Goal: Complete application form

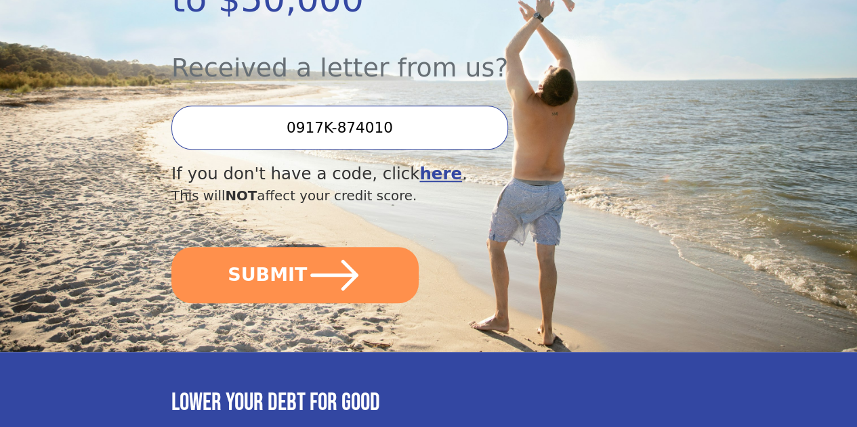
scroll to position [406, 0]
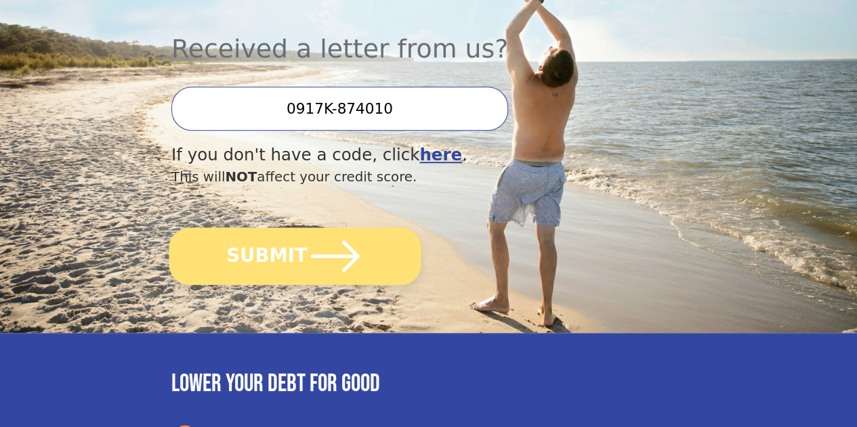
click at [364, 284] on icon "submit" at bounding box center [335, 256] width 56 height 56
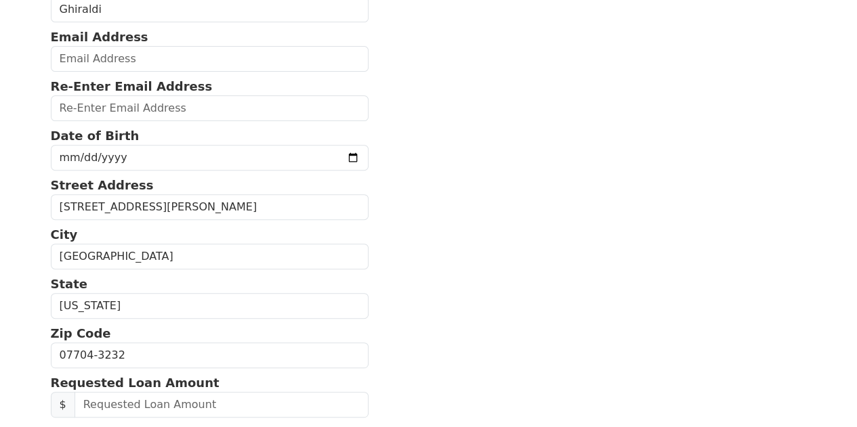
scroll to position [203, 0]
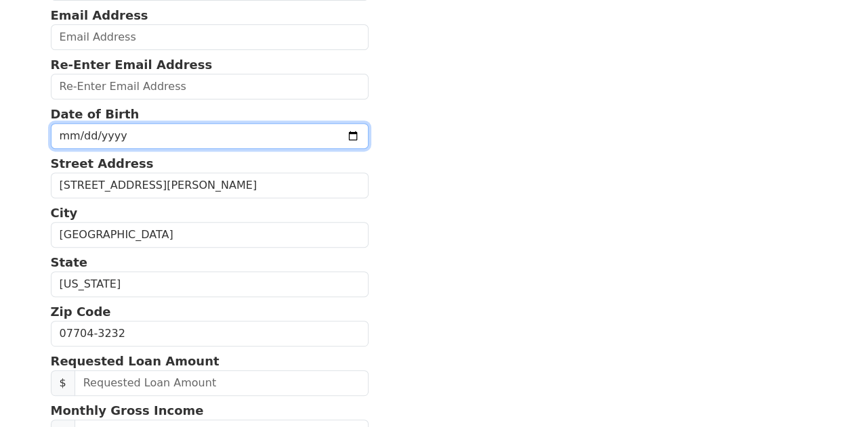
click at [264, 146] on input "date" at bounding box center [210, 136] width 318 height 26
type input "[DATE]"
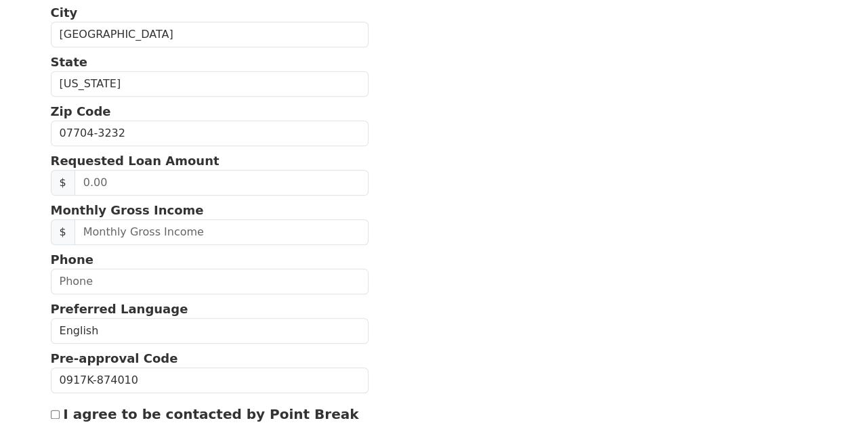
scroll to position [406, 0]
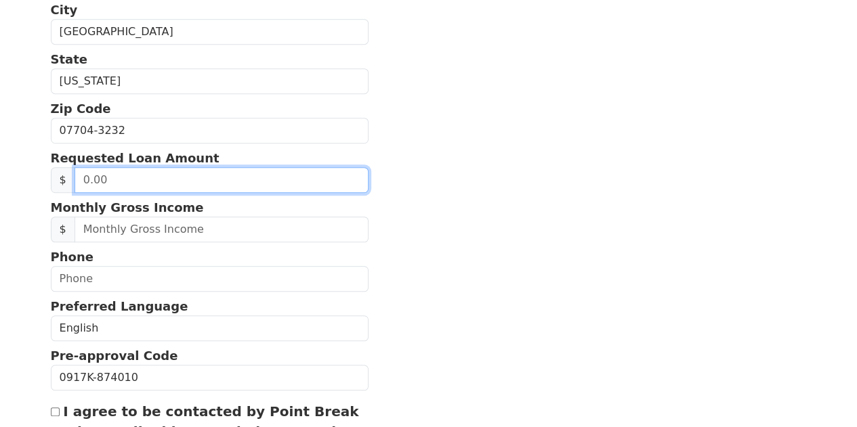
click at [209, 193] on input "text" at bounding box center [221, 180] width 294 height 26
type input "40,000.00"
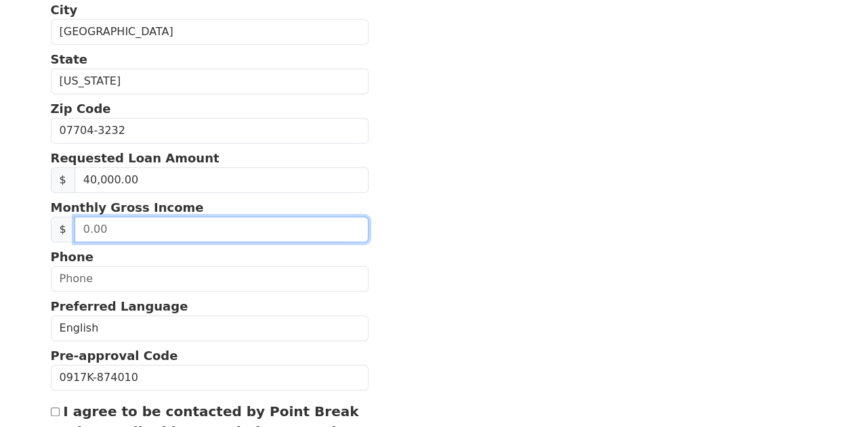
click at [311, 242] on input "text" at bounding box center [221, 230] width 294 height 26
type input "14,200.00"
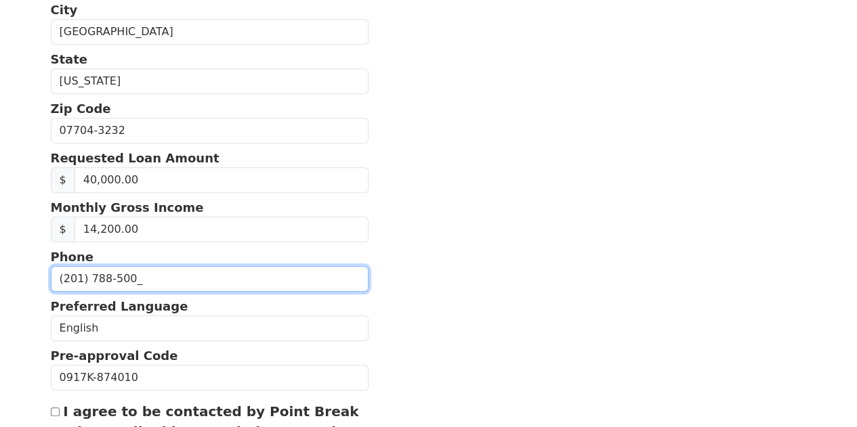
type input "[PHONE_NUMBER]"
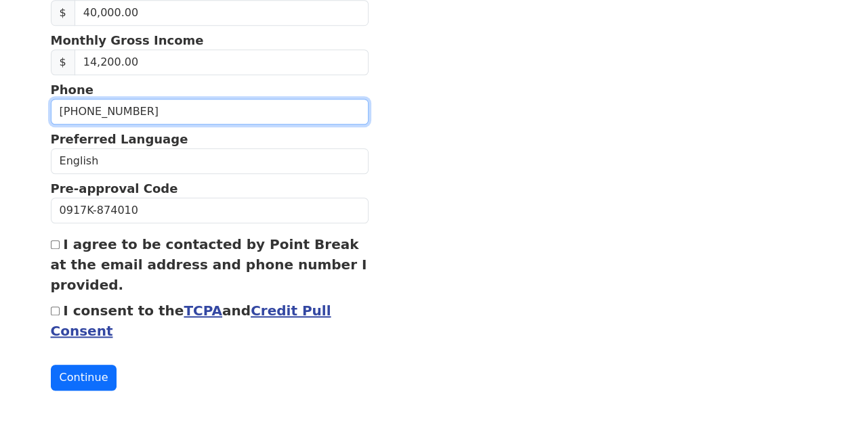
scroll to position [601, 0]
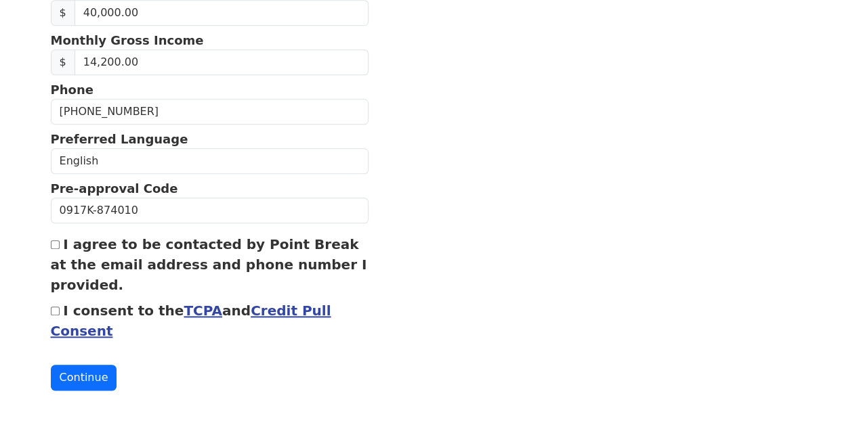
click at [57, 240] on input "I agree to be contacted by Point Break at the email address and phone number I …" at bounding box center [55, 244] width 9 height 9
checkbox input "true"
click at [56, 309] on input "I consent to the TCPA and Credit Pull Consent" at bounding box center [55, 311] width 9 height 9
checkbox input "true"
click at [99, 377] on button "Continue" at bounding box center [84, 378] width 66 height 26
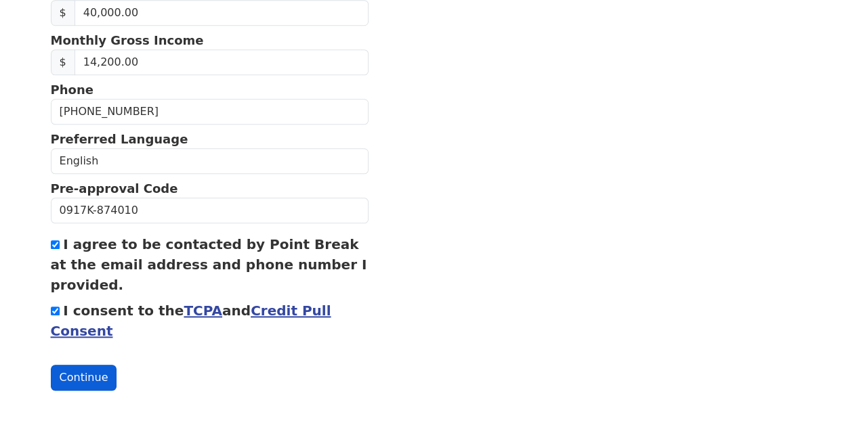
scroll to position [640, 0]
click at [74, 378] on button "Continue" at bounding box center [84, 378] width 66 height 26
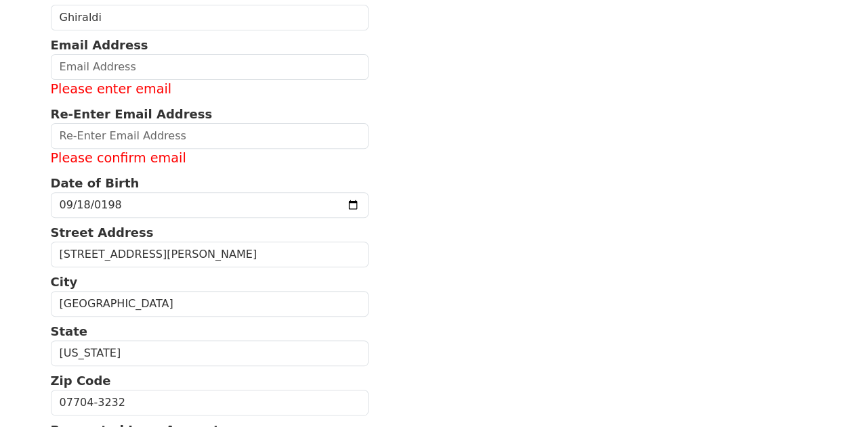
scroll to position [98, 0]
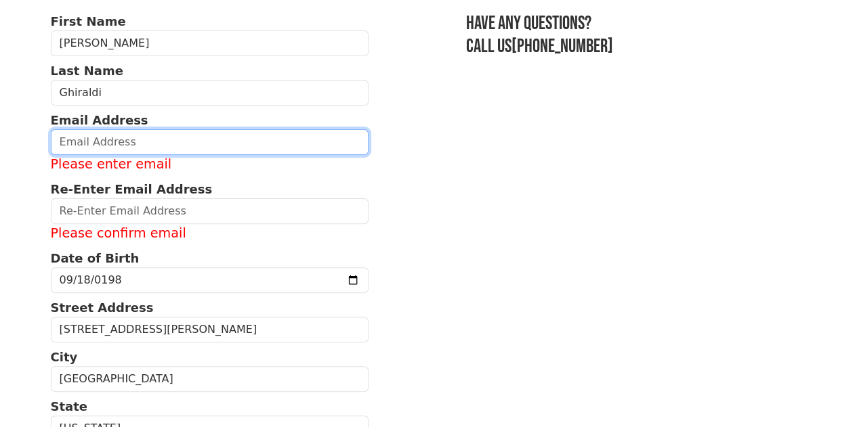
click at [157, 148] on input "email" at bounding box center [210, 142] width 318 height 26
type input "[PERSON_NAME][EMAIL_ADDRESS][PERSON_NAME][DOMAIN_NAME]"
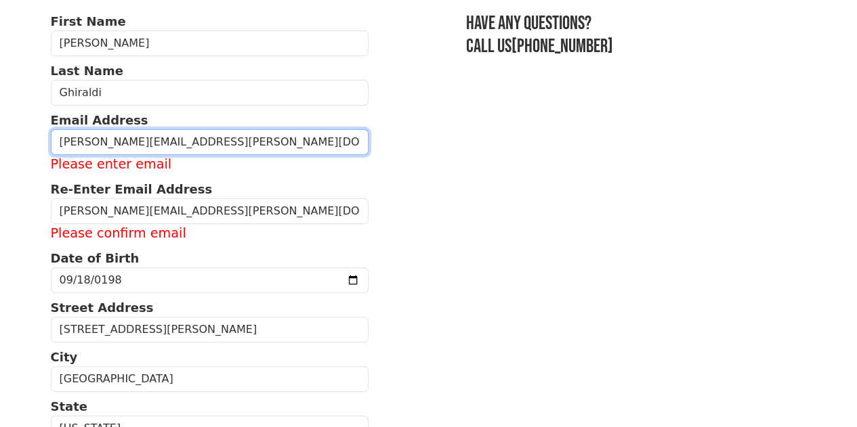
type input "[PHONE_NUMBER]"
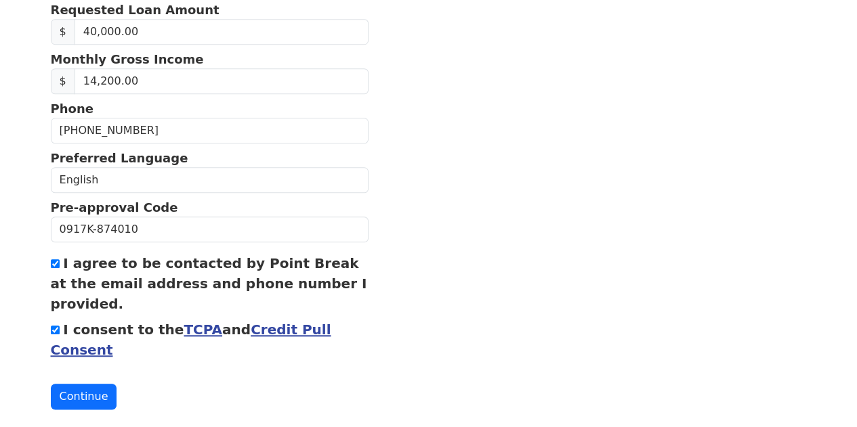
scroll to position [601, 0]
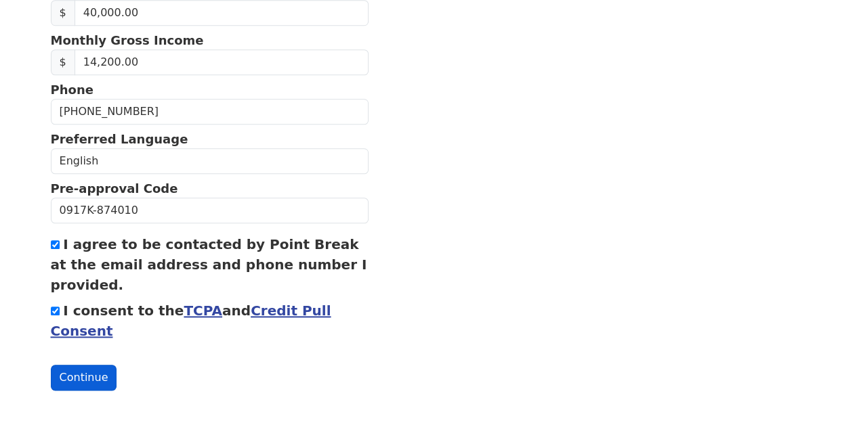
click at [74, 380] on button "Continue" at bounding box center [84, 378] width 66 height 26
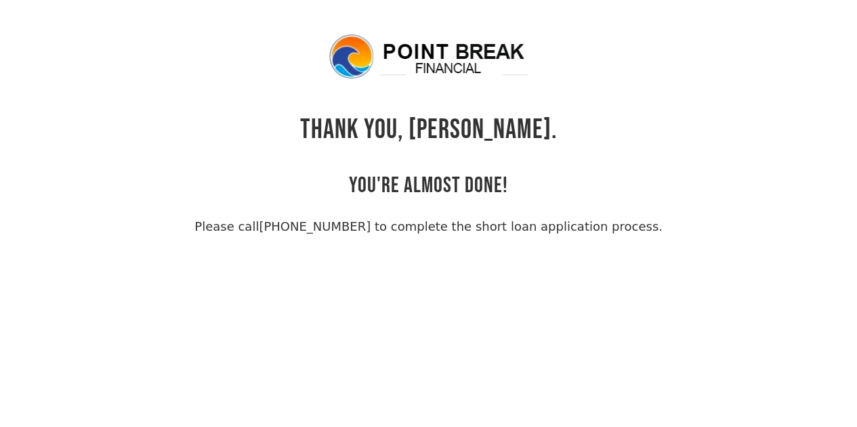
click at [234, 198] on div "THANK YOU, [PERSON_NAME]. YOU'RE ALMOST DONE! Please call [PHONE_NUMBER] to com…" at bounding box center [429, 133] width 756 height 203
